Goal: Navigation & Orientation: Find specific page/section

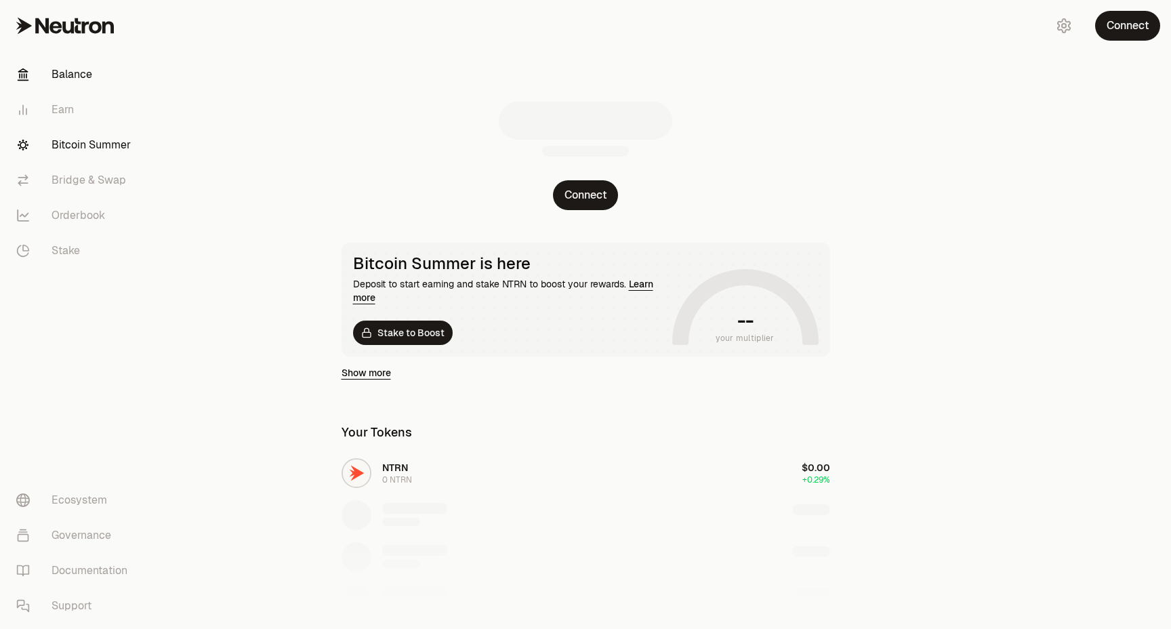
click at [106, 148] on link "Bitcoin Summer" at bounding box center [75, 144] width 141 height 35
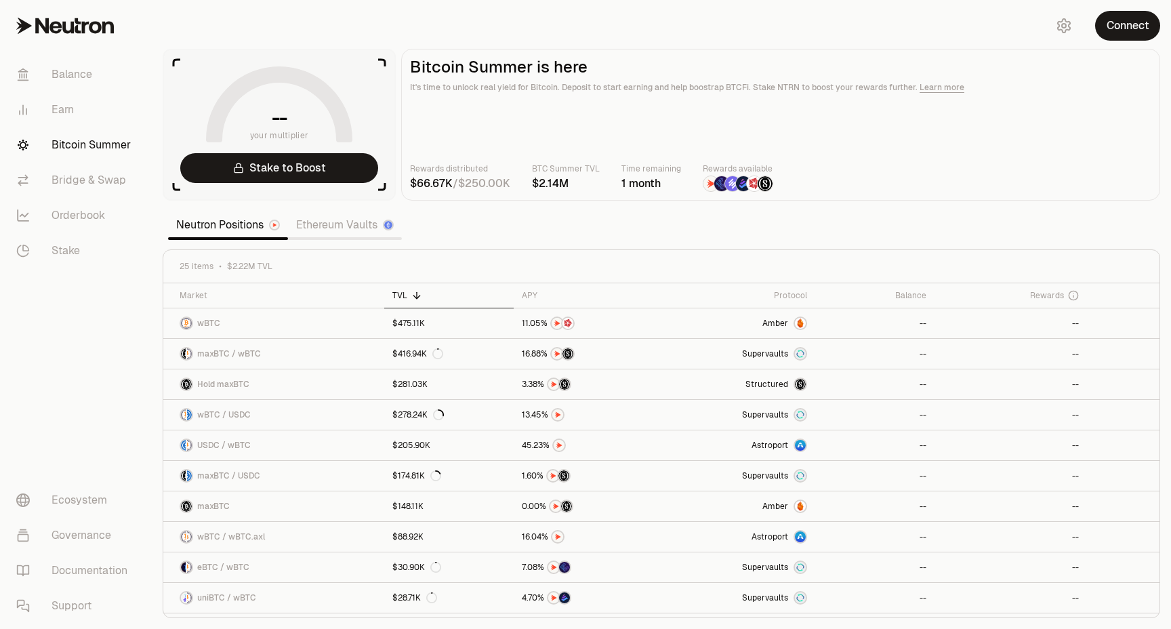
click at [335, 232] on link "Ethereum Vaults" at bounding box center [345, 224] width 114 height 27
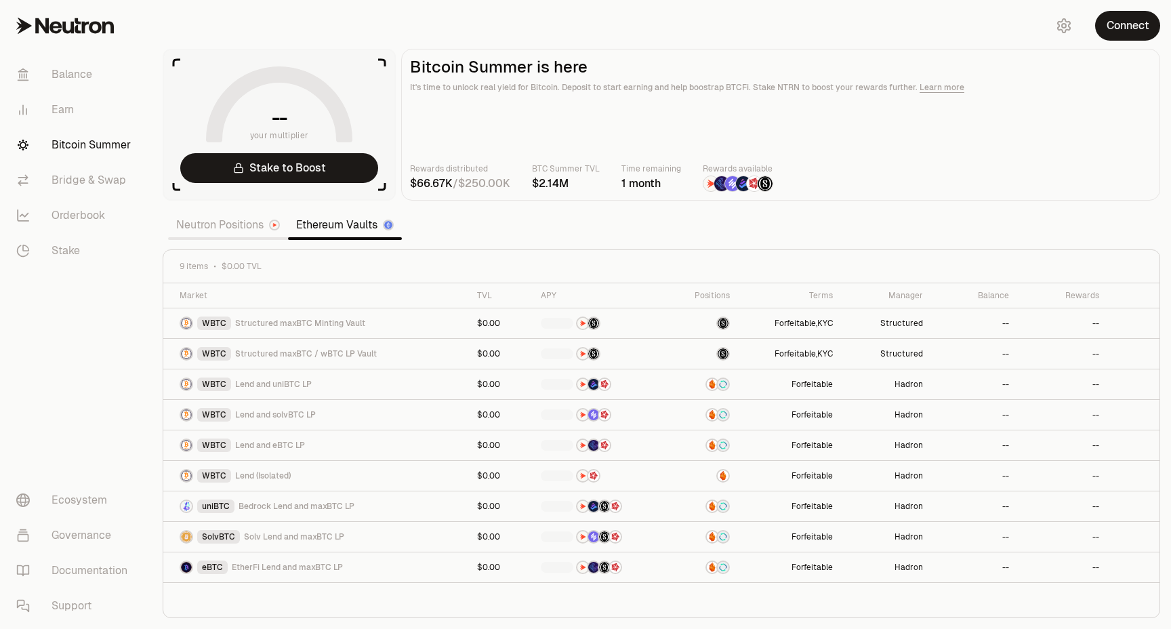
click at [226, 232] on link "Neutron Positions" at bounding box center [228, 224] width 120 height 27
